Goal: Transaction & Acquisition: Download file/media

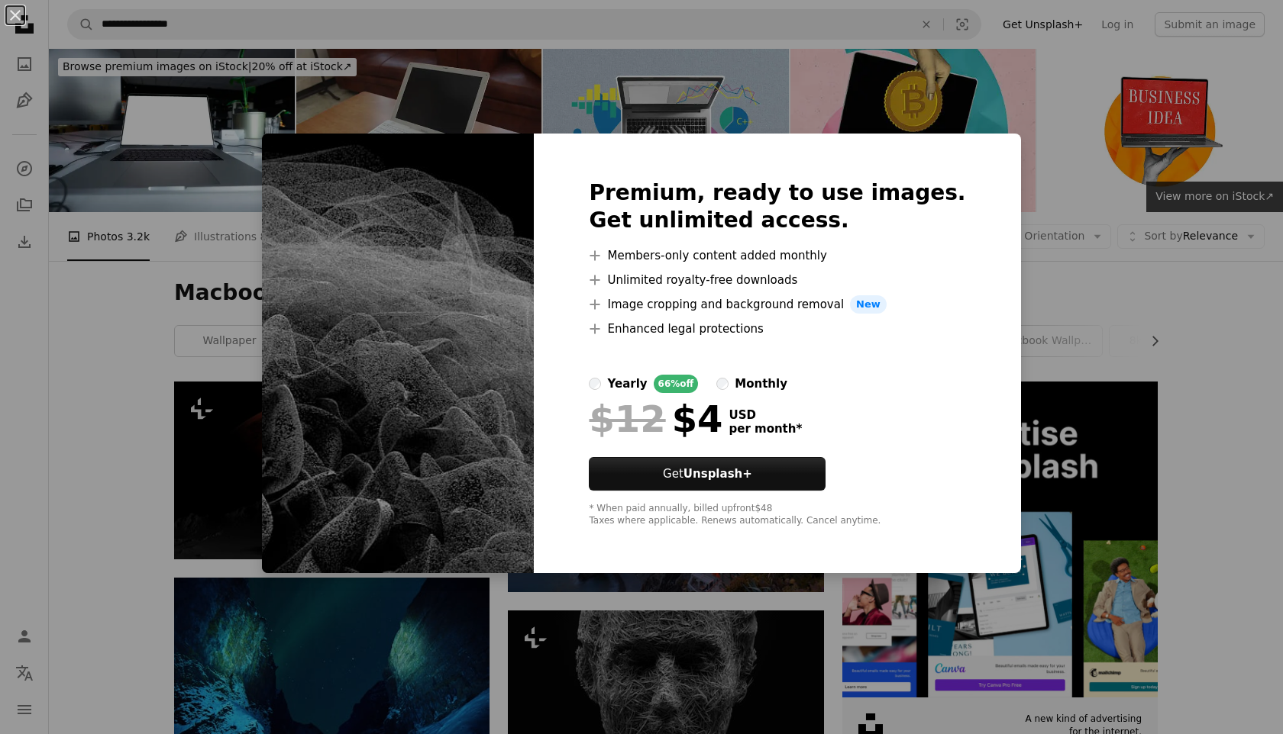
scroll to position [1743, 0]
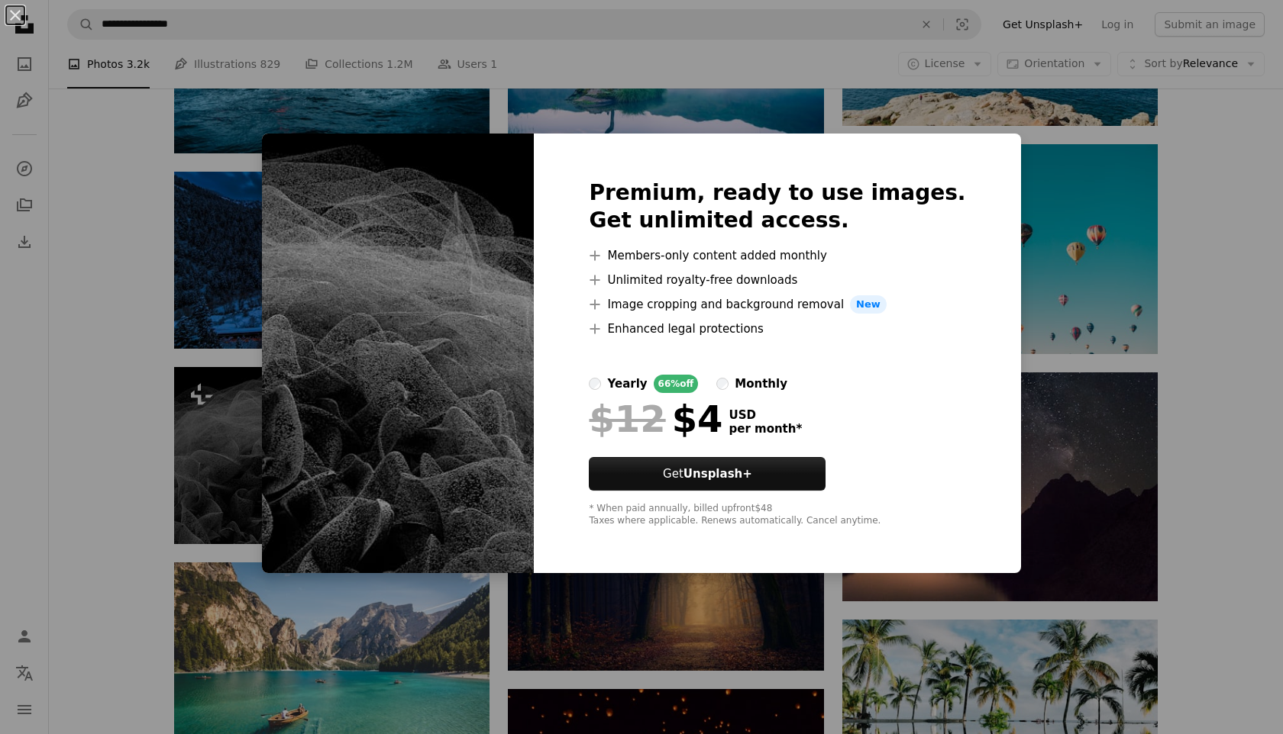
click at [1027, 195] on div "An X shape Premium, ready to use images. Get unlimited access. A plus sign Memb…" at bounding box center [641, 367] width 1283 height 734
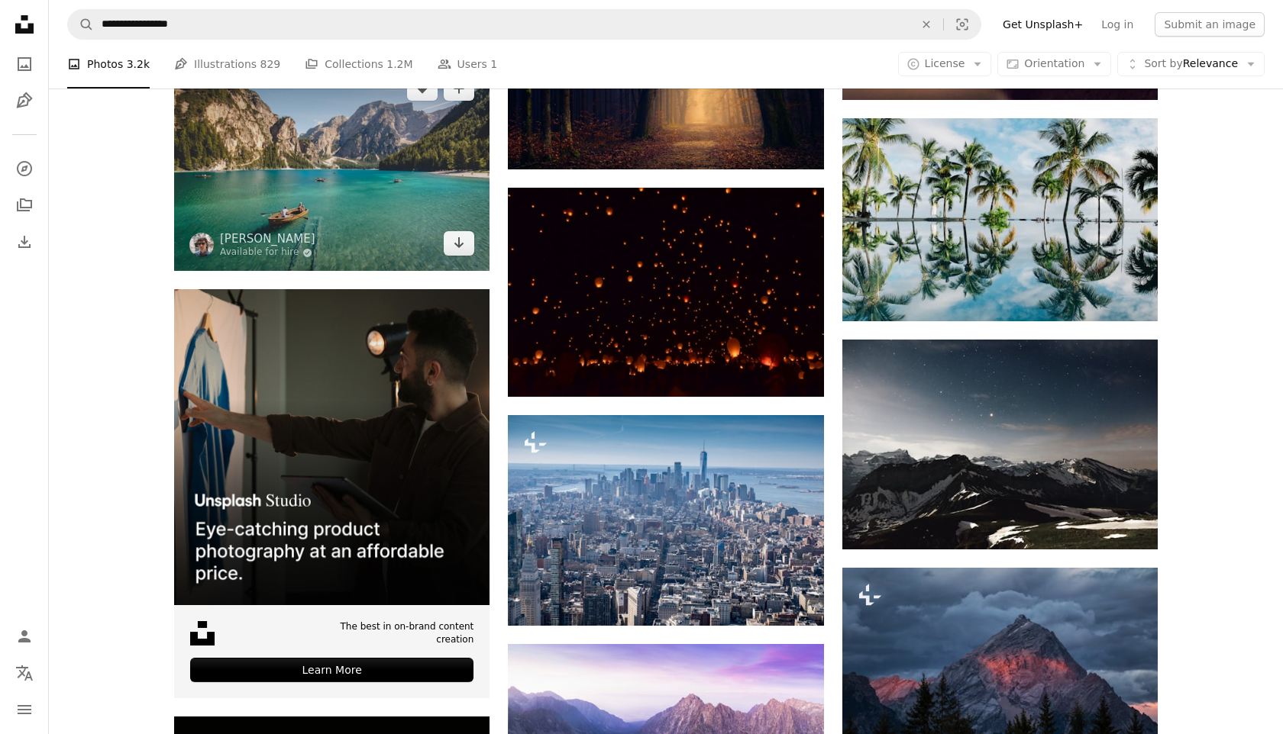
scroll to position [2246, 0]
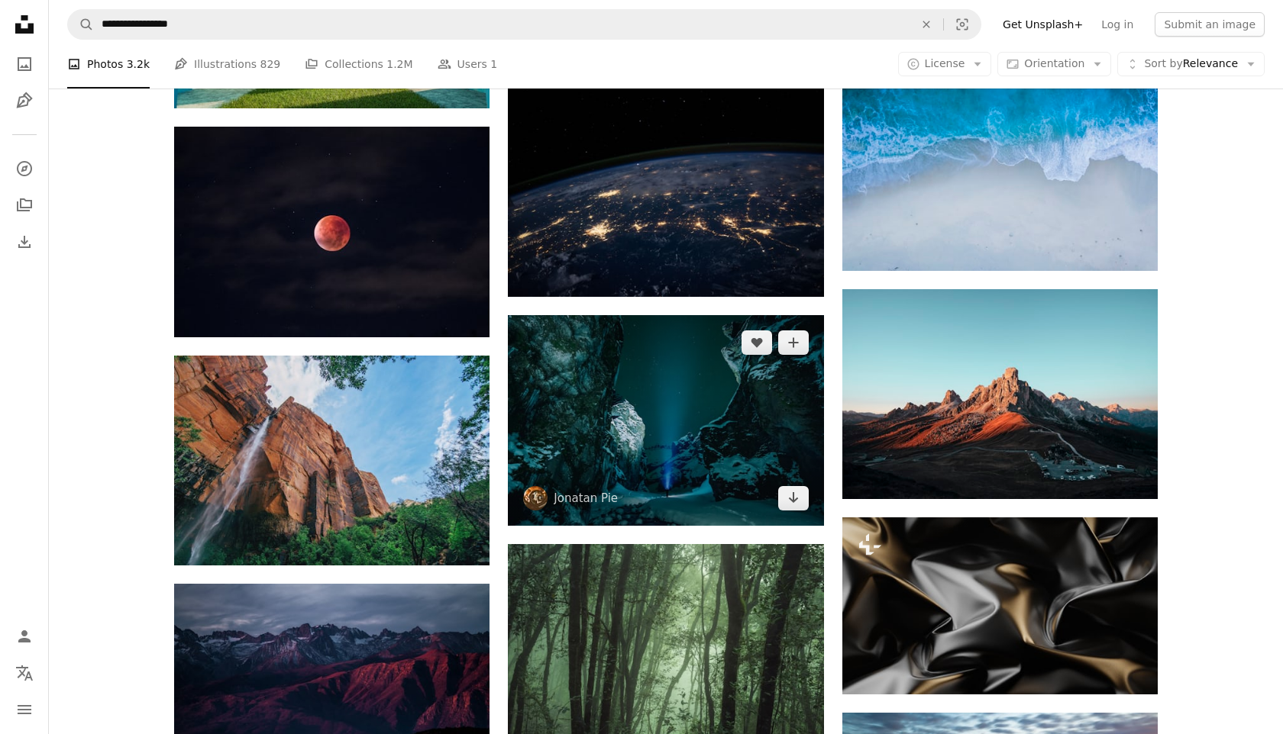
scroll to position [3461, 0]
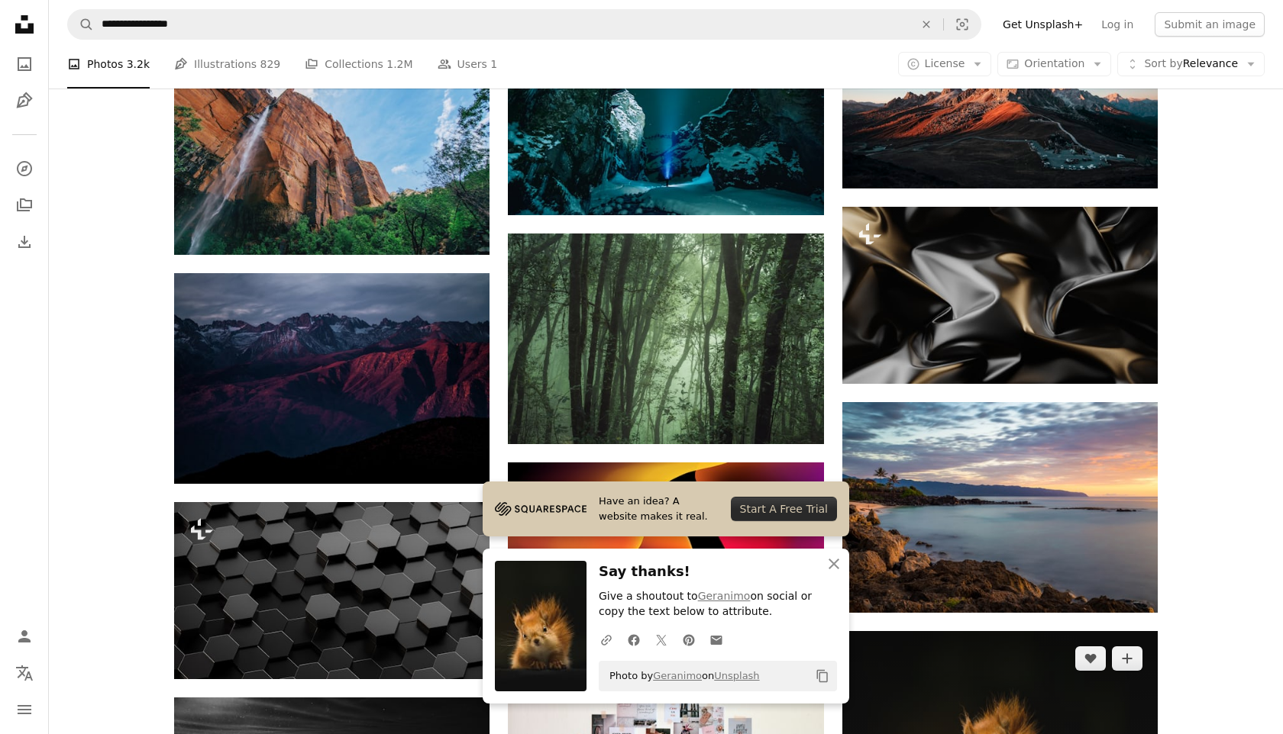
scroll to position [3790, 0]
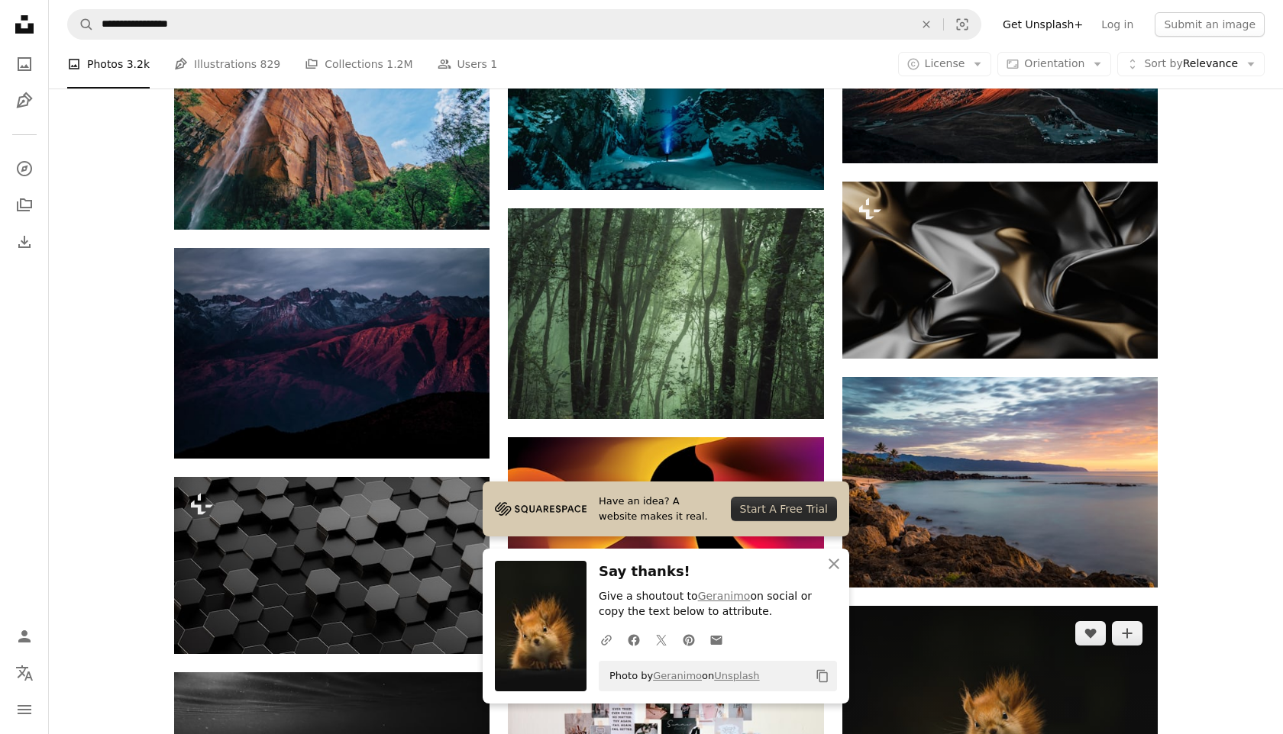
click at [970, 606] on img at bounding box center [999, 711] width 315 height 210
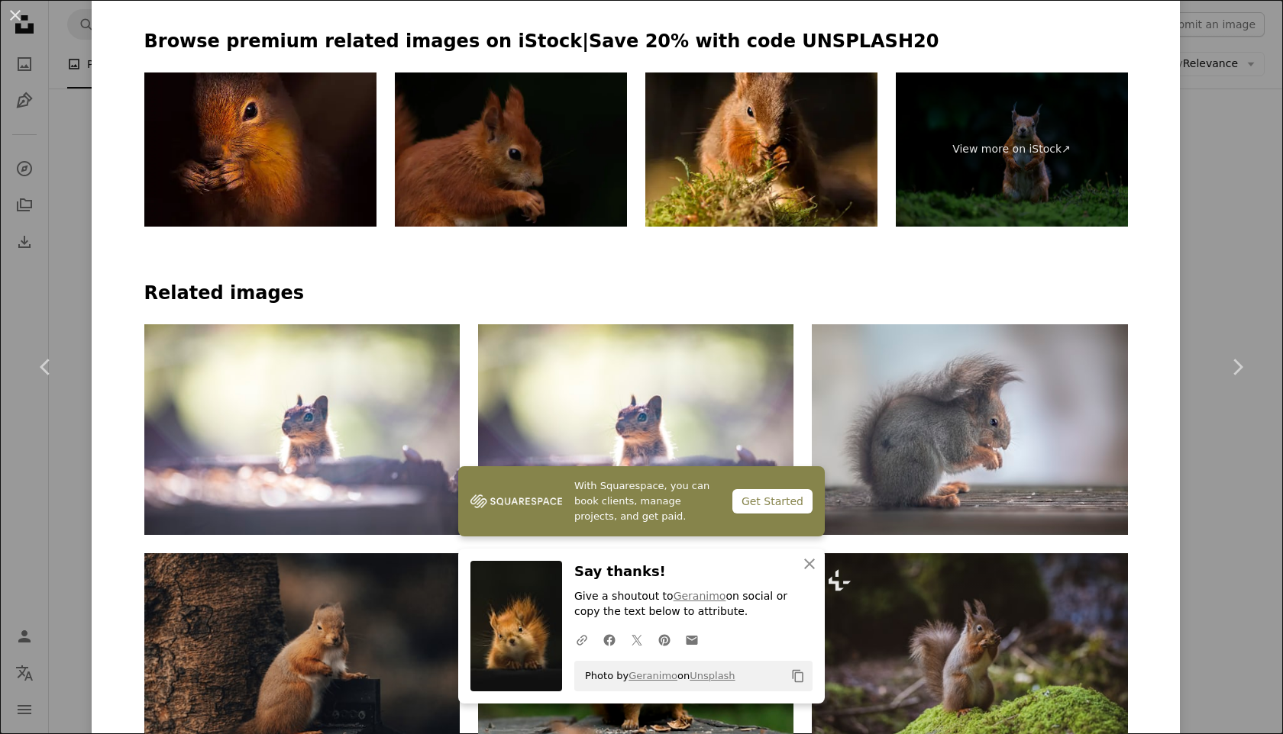
scroll to position [952, 0]
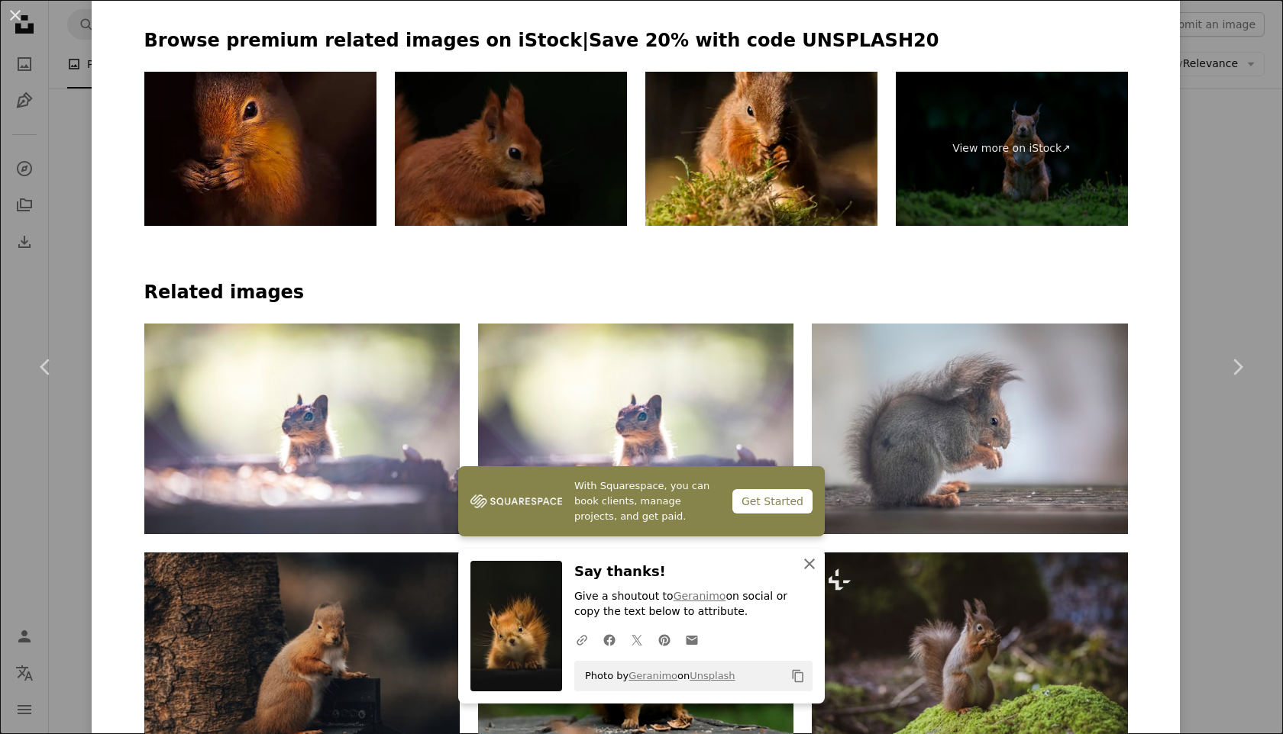
click at [810, 563] on icon "An X shape" at bounding box center [809, 564] width 18 height 18
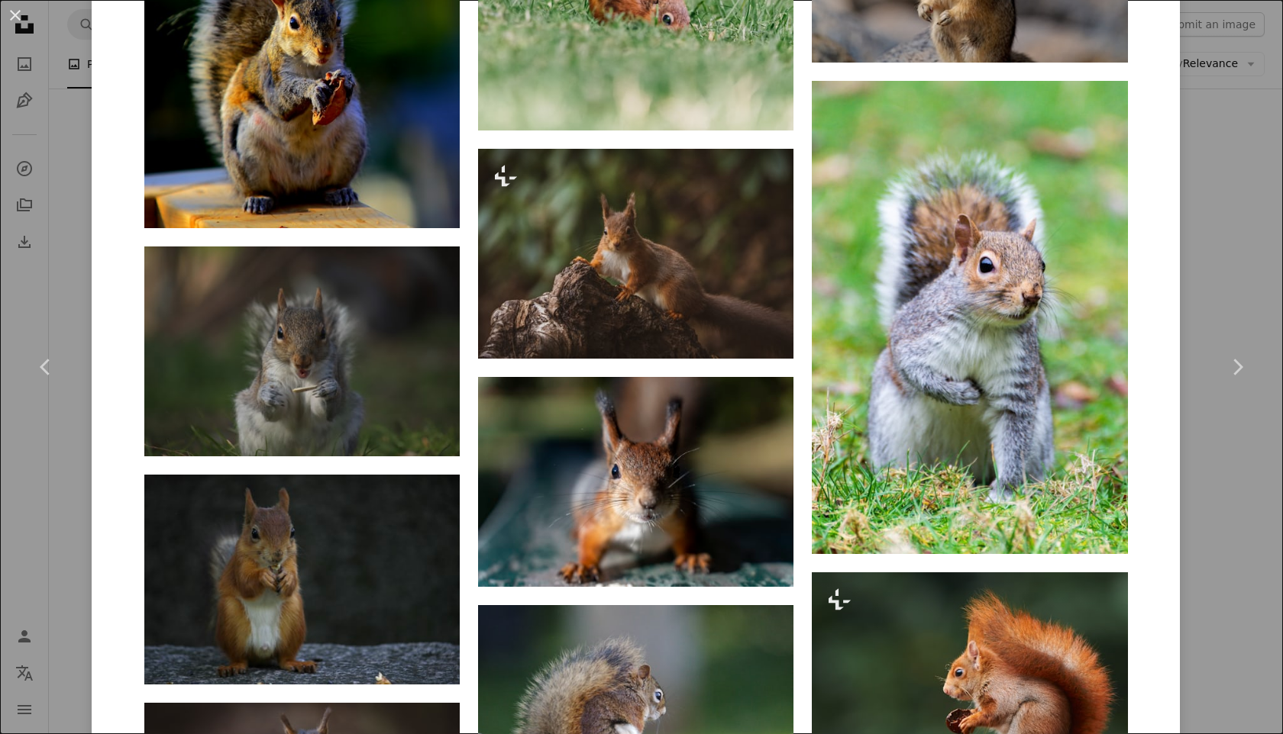
scroll to position [2305, 0]
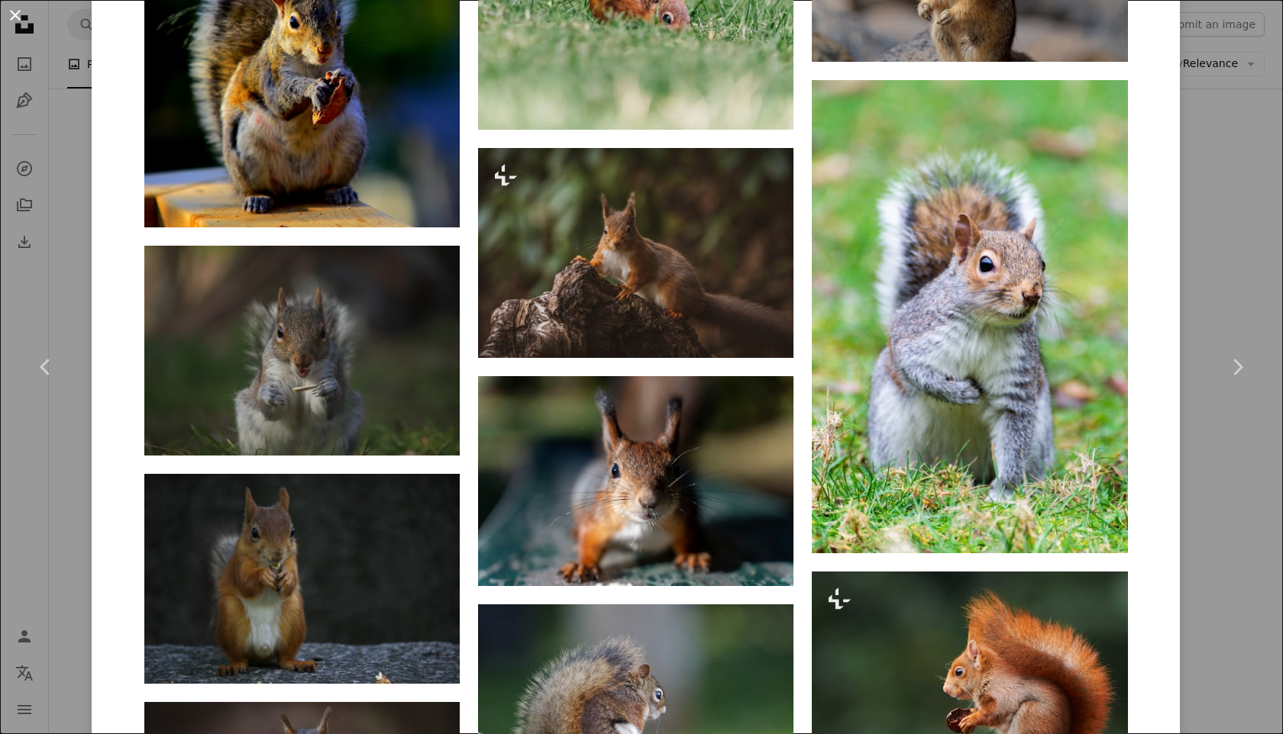
click at [11, 14] on button "An X shape" at bounding box center [15, 15] width 18 height 18
